Goal: Transaction & Acquisition: Purchase product/service

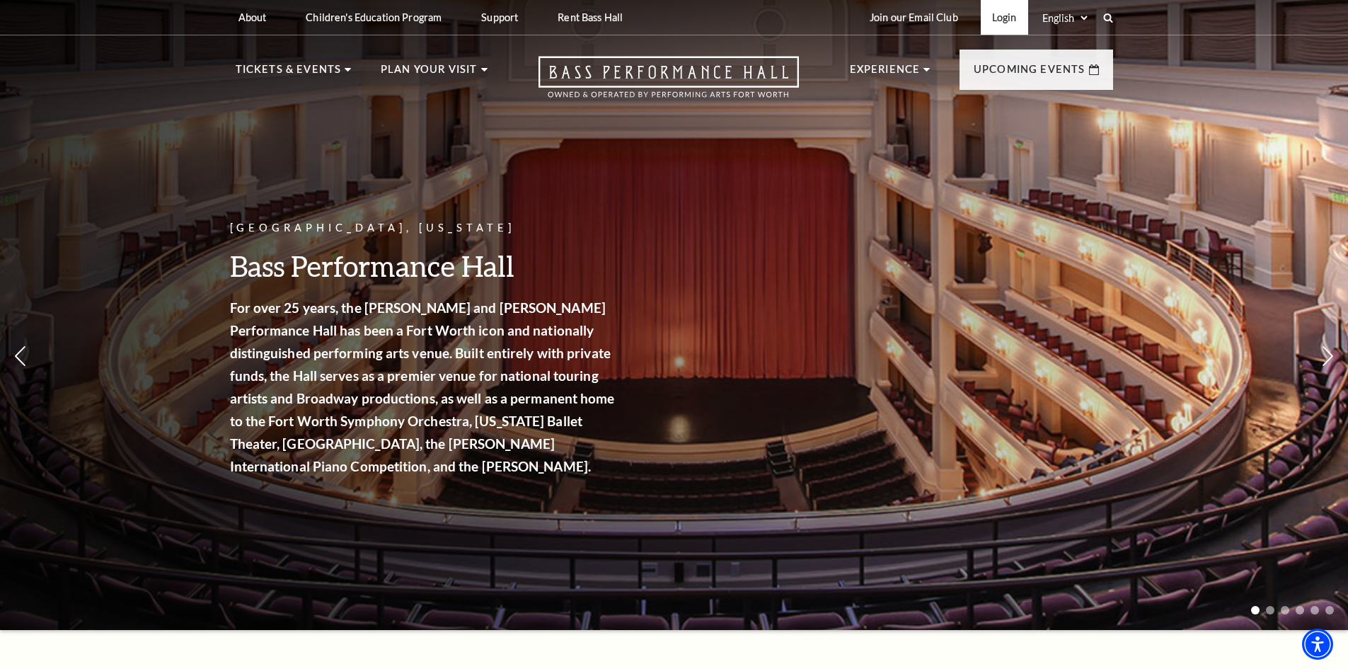
click at [1000, 14] on link "Login" at bounding box center [1004, 17] width 47 height 35
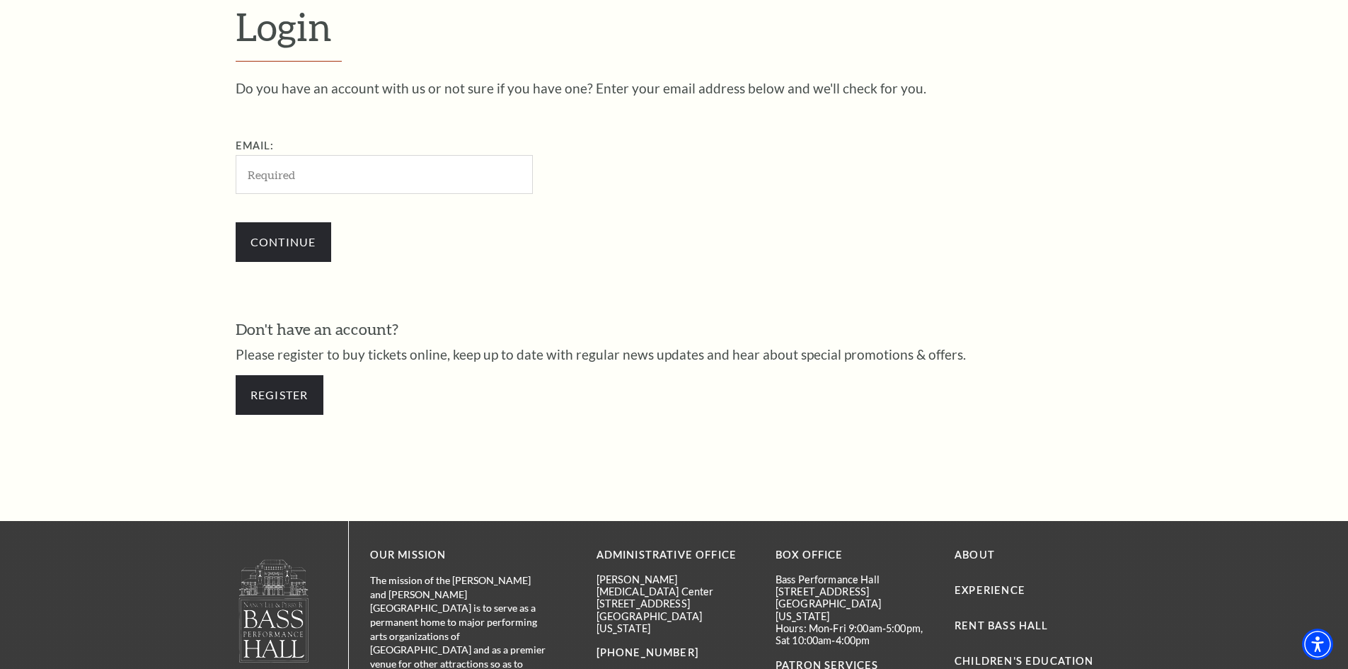
scroll to position [473, 0]
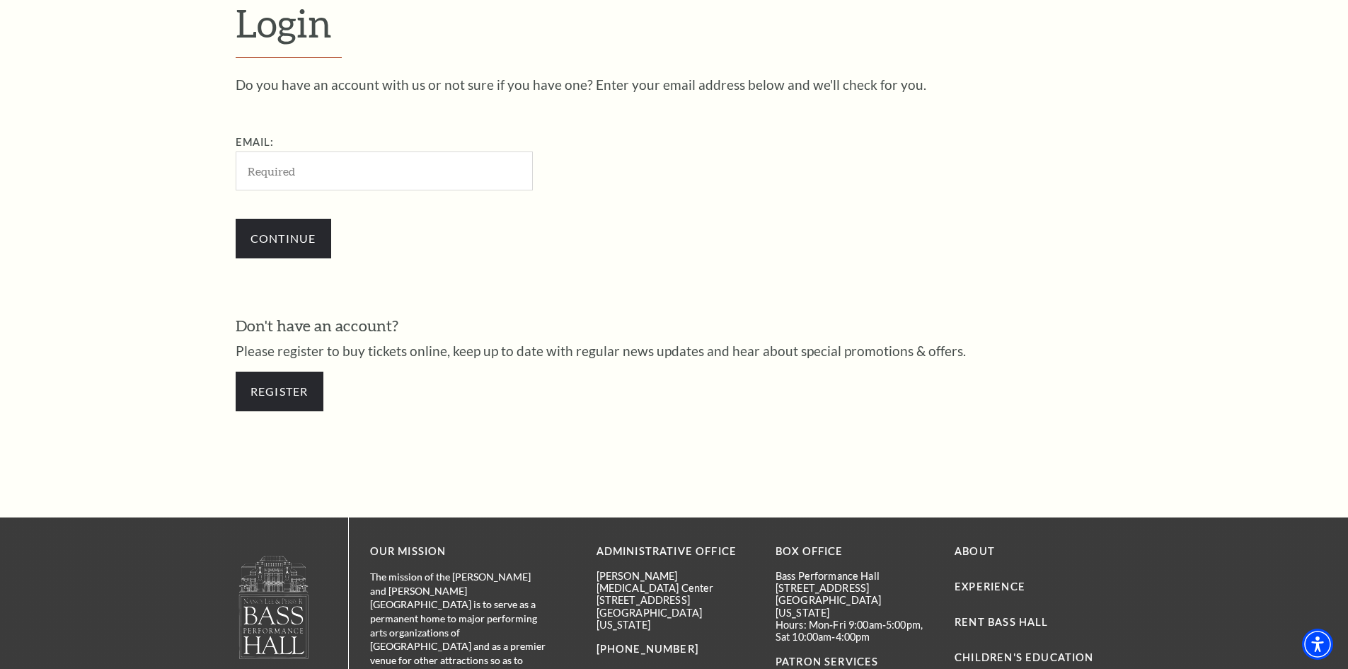
click at [383, 165] on input "Email:" at bounding box center [384, 170] width 297 height 39
type input "jlwhite03@gmail.com"
click at [321, 234] on input "Continue" at bounding box center [284, 239] width 96 height 40
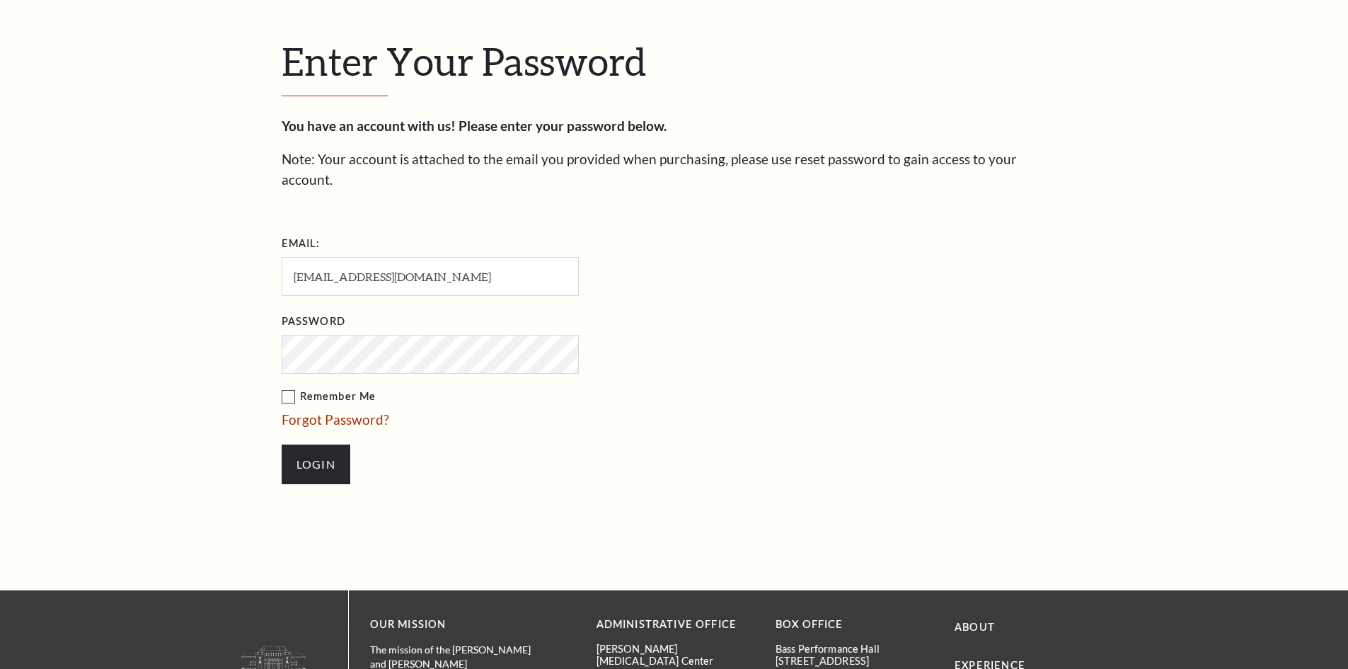
scroll to position [487, 0]
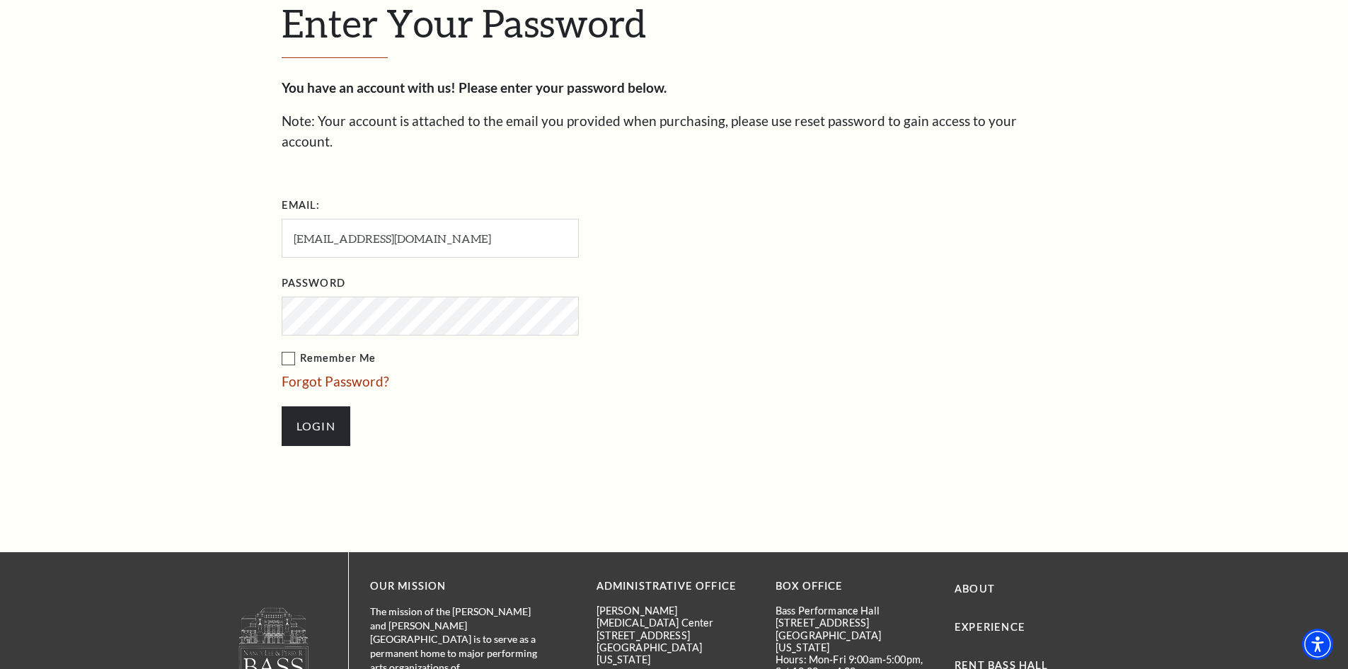
click at [282, 406] on input "Login" at bounding box center [316, 426] width 69 height 40
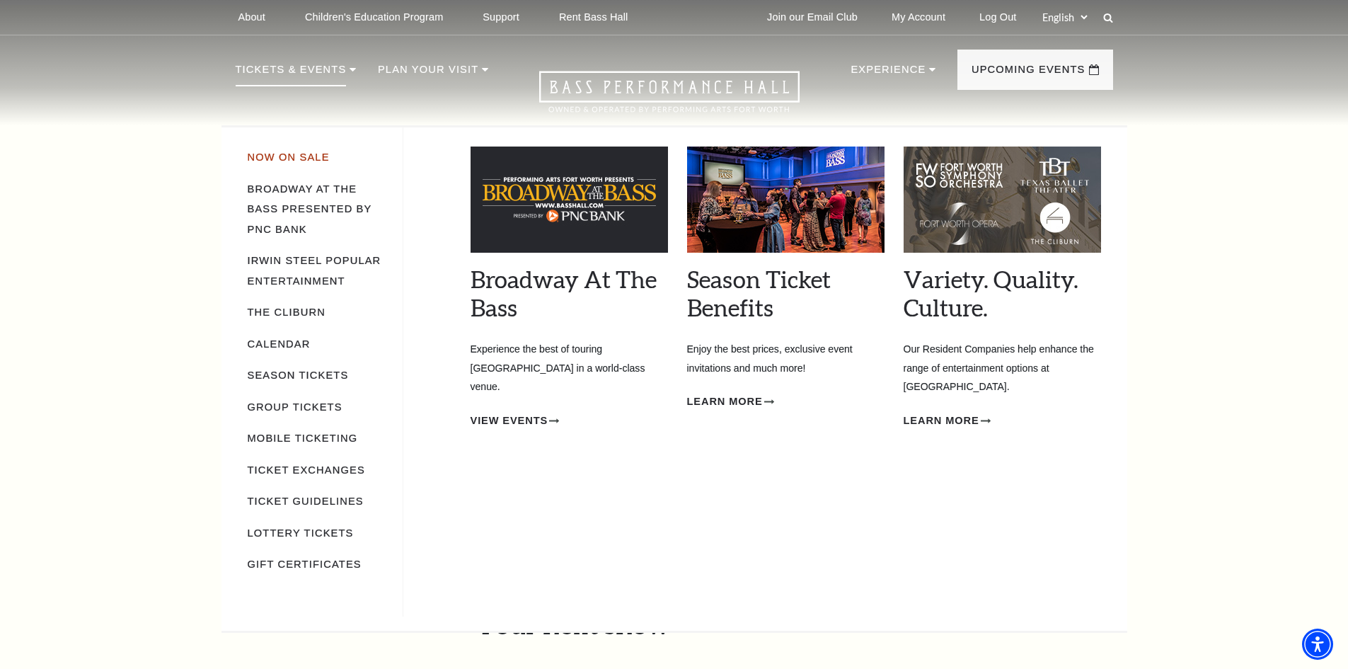
click at [287, 154] on link "Now On Sale" at bounding box center [289, 156] width 82 height 11
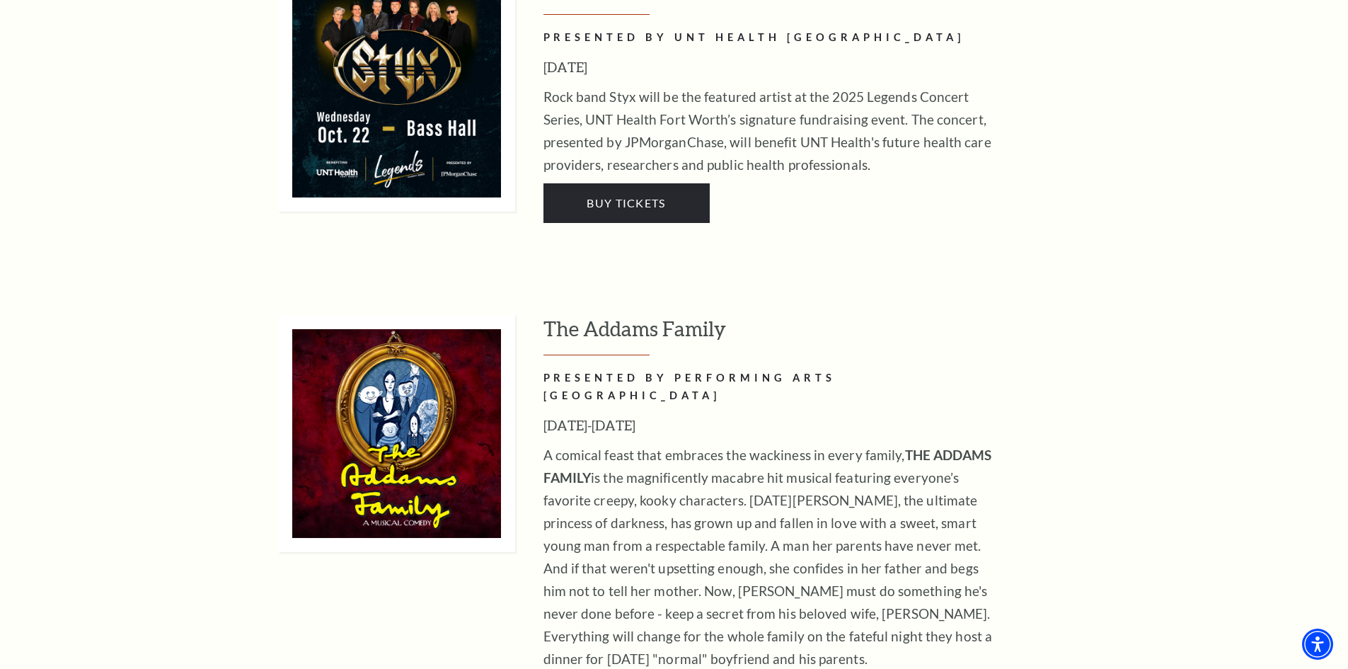
scroll to position [3184, 0]
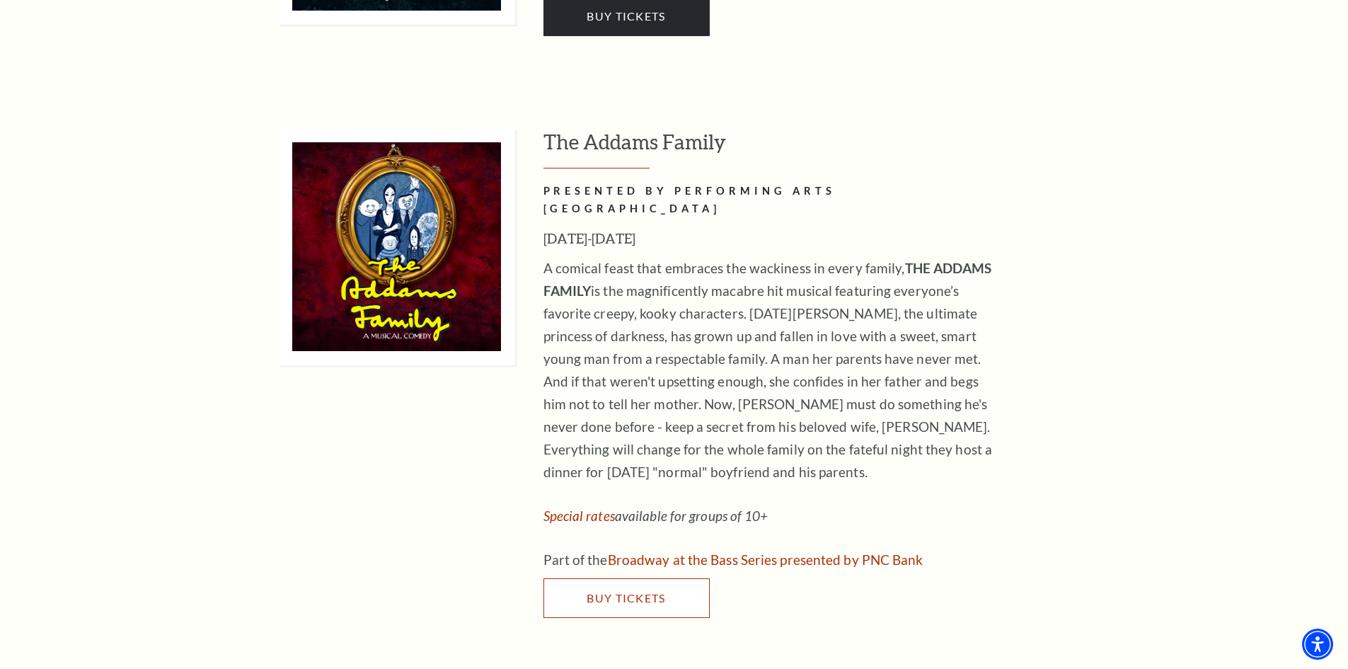
click at [620, 591] on span "Buy Tickets" at bounding box center [625, 597] width 79 height 13
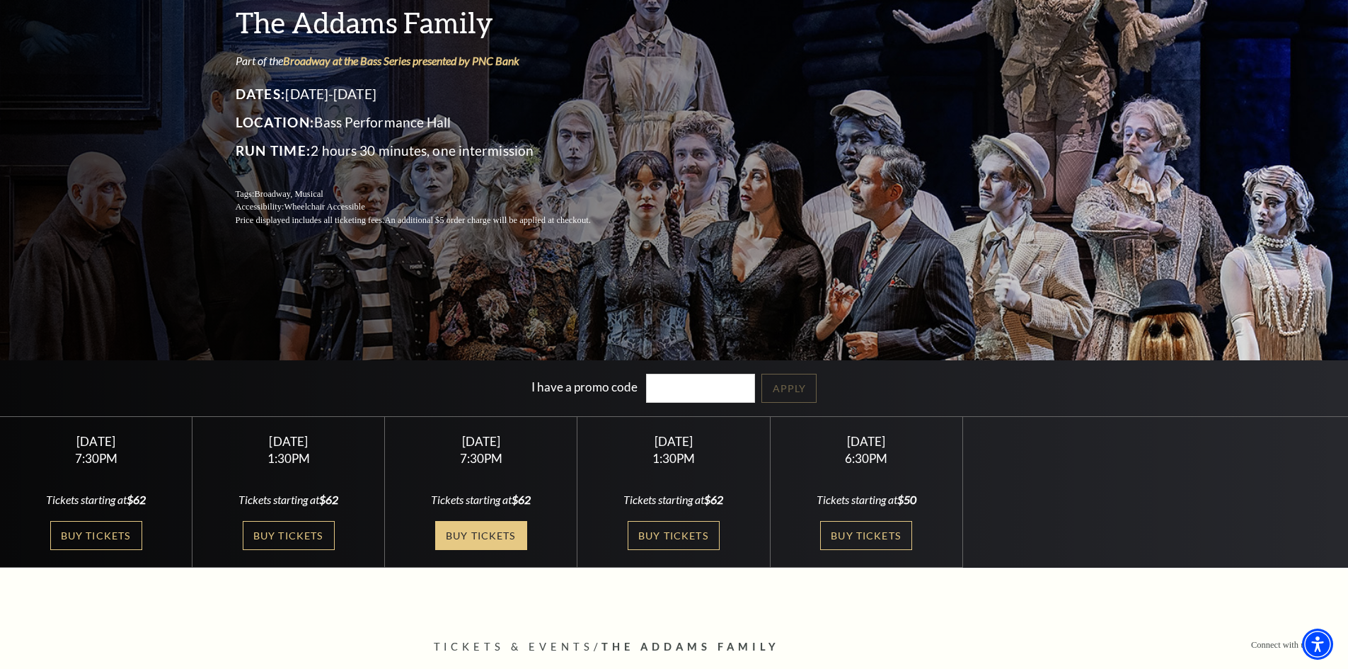
scroll to position [141, 0]
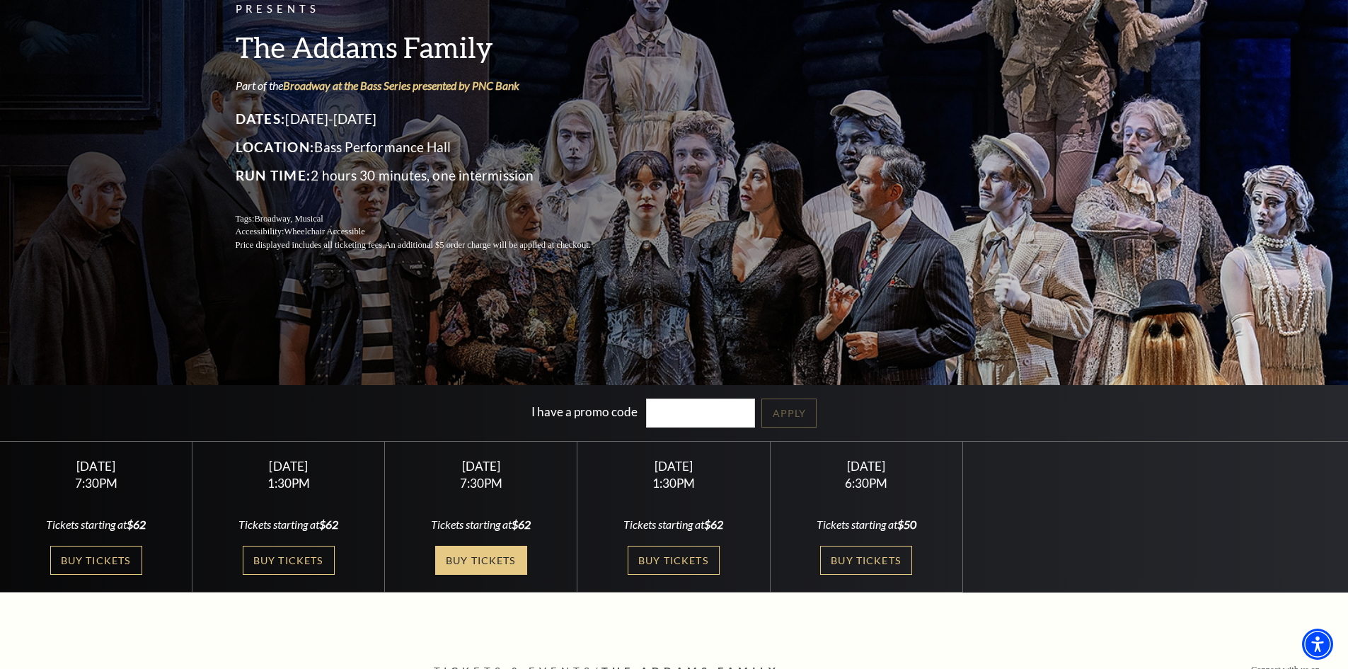
click at [494, 556] on link "Buy Tickets" at bounding box center [481, 559] width 92 height 29
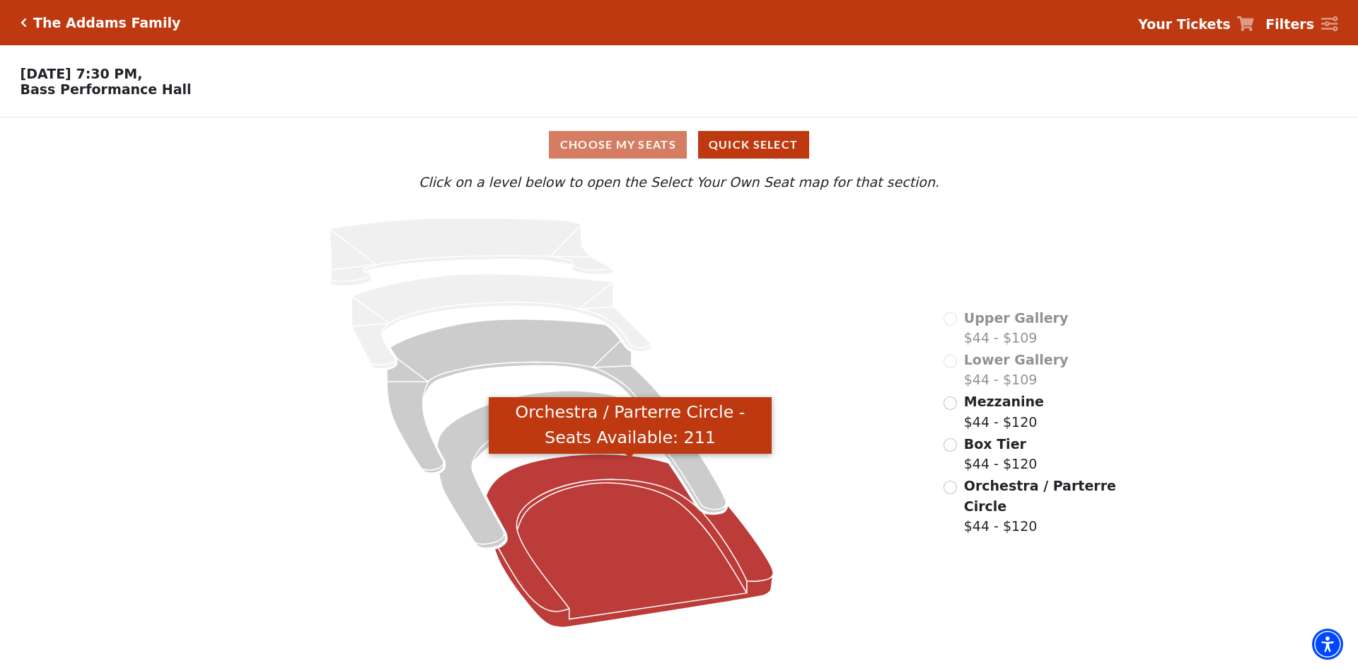
click at [664, 518] on icon "Orchestra / Parterre Circle - Seats Available: 211" at bounding box center [630, 539] width 287 height 173
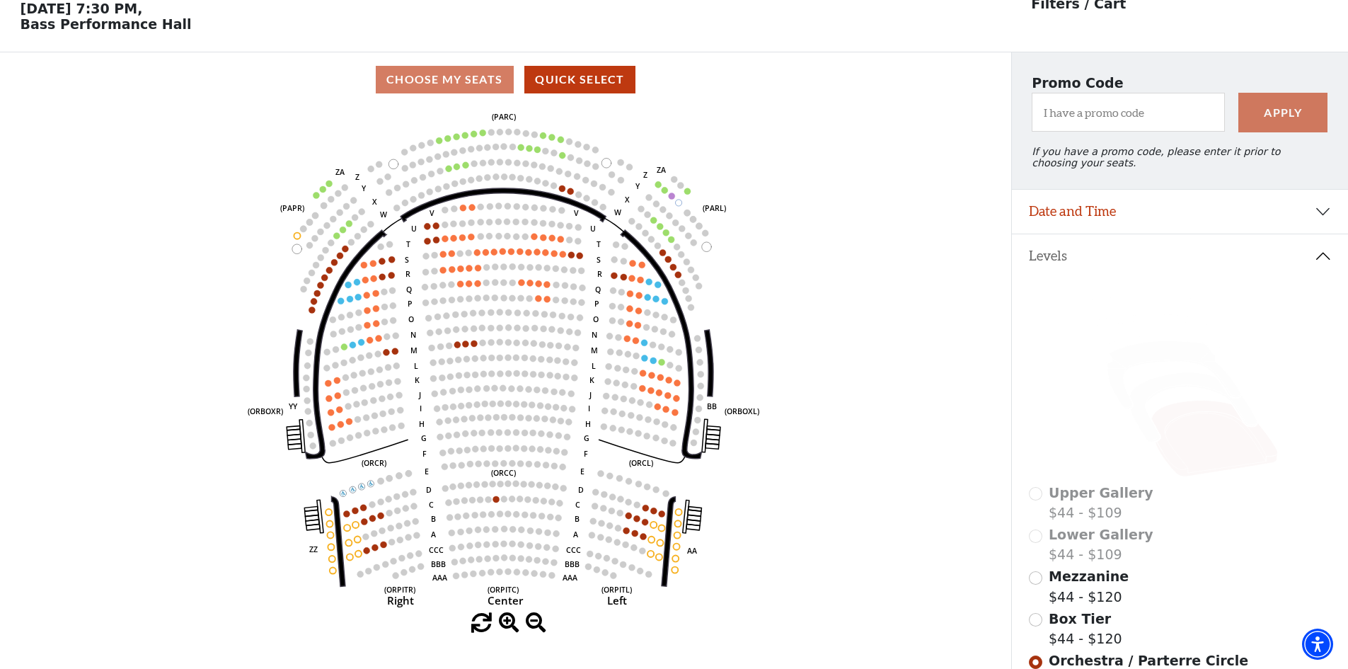
scroll to position [66, 0]
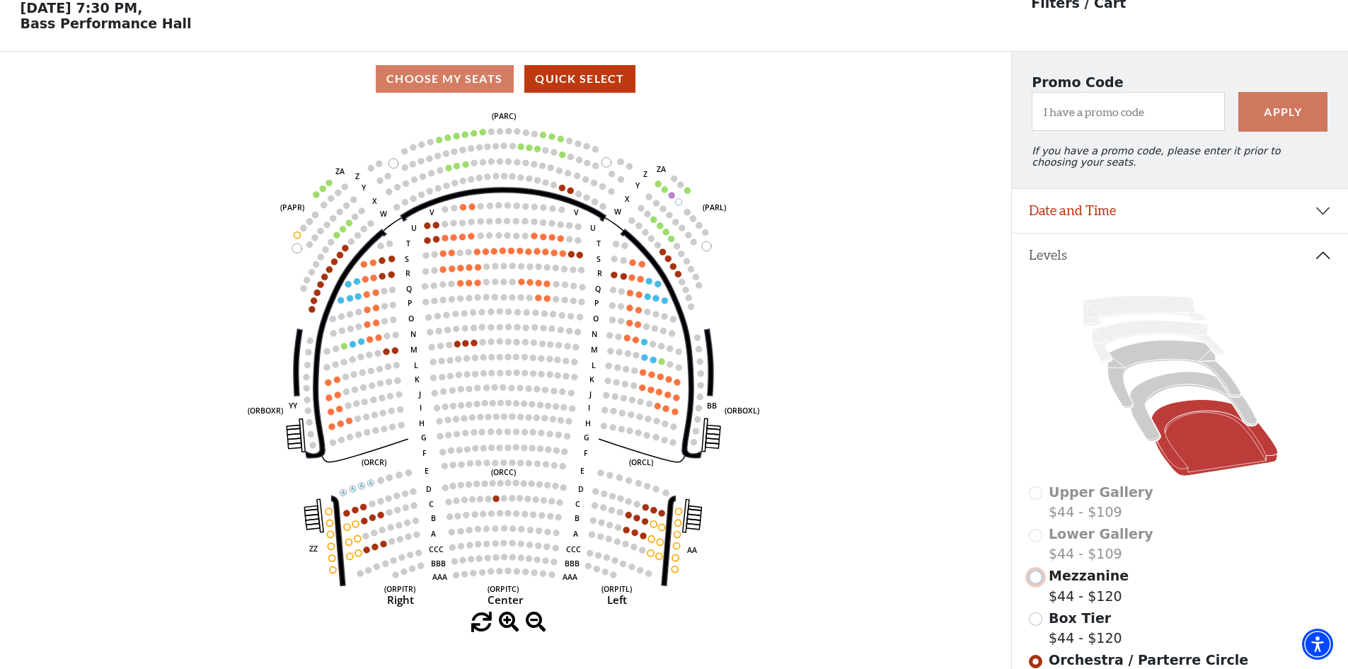
click at [1033, 584] on input "Mezzanine$44 - $120\a" at bounding box center [1035, 576] width 13 height 13
